Goal: Task Accomplishment & Management: Manage account settings

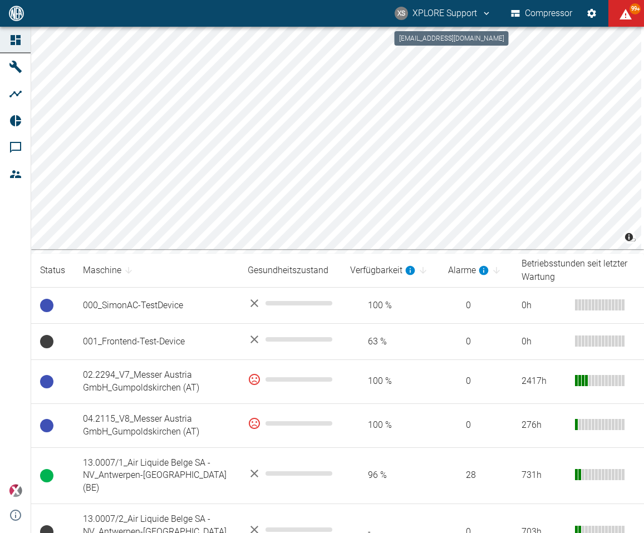
click at [484, 11] on icon "compressors@neaxplore.com" at bounding box center [486, 13] width 10 height 10
click at [452, 42] on span "Ausloggen" at bounding box center [464, 44] width 42 height 13
click at [469, 14] on button "XS XPLORE Support" at bounding box center [443, 13] width 100 height 20
click at [458, 47] on span "Ausloggen" at bounding box center [464, 44] width 42 height 13
